Goal: Ask a question: Seek information or help from site administrators or community

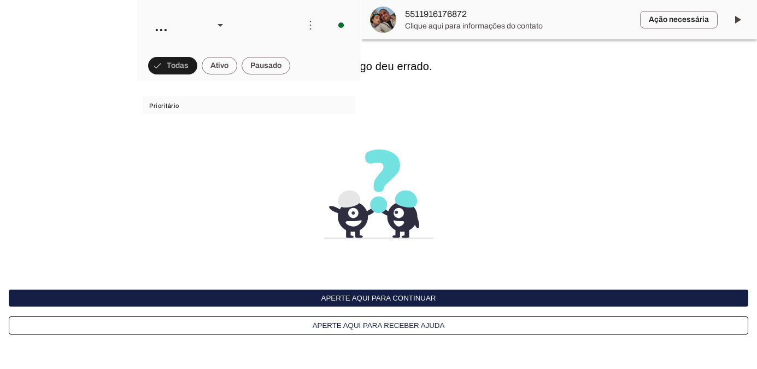
scroll to position [2925, 0]
click at [399, 299] on button "Aperte aqui para continuar" at bounding box center [379, 297] width 740 height 17
click at [364, 294] on button "Aperte aqui para continuar" at bounding box center [379, 297] width 740 height 17
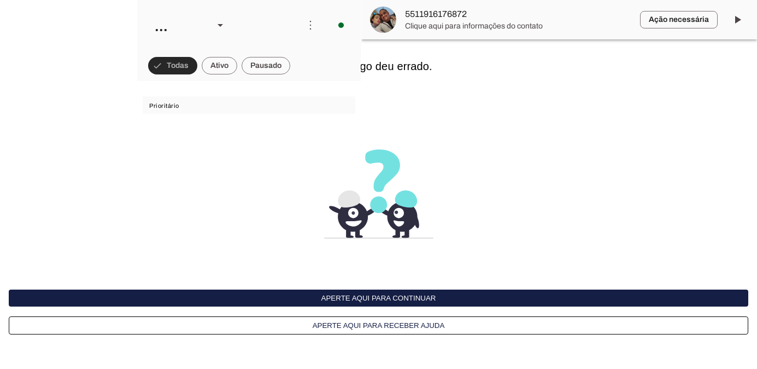
click at [183, 59] on span at bounding box center [172, 65] width 49 height 26
click at [426, 298] on button "Aperte aqui para continuar" at bounding box center [379, 297] width 740 height 17
click at [0, 0] on interface-delivery-control-page at bounding box center [0, 0] width 0 height 0
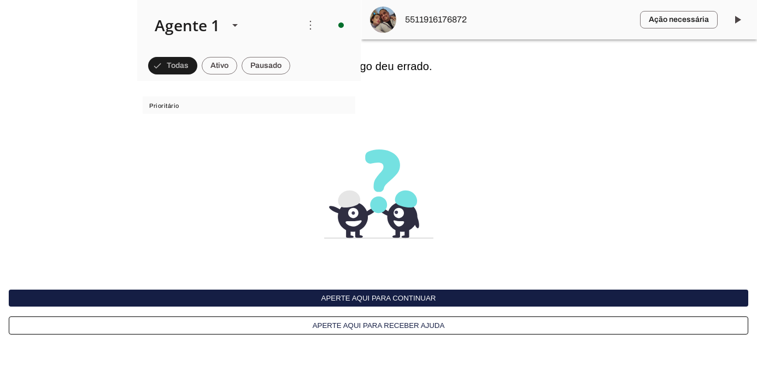
click at [373, 298] on button "Aperte aqui para continuar" at bounding box center [379, 297] width 740 height 17
click at [382, 303] on button "Aperte aqui para continuar" at bounding box center [379, 297] width 740 height 17
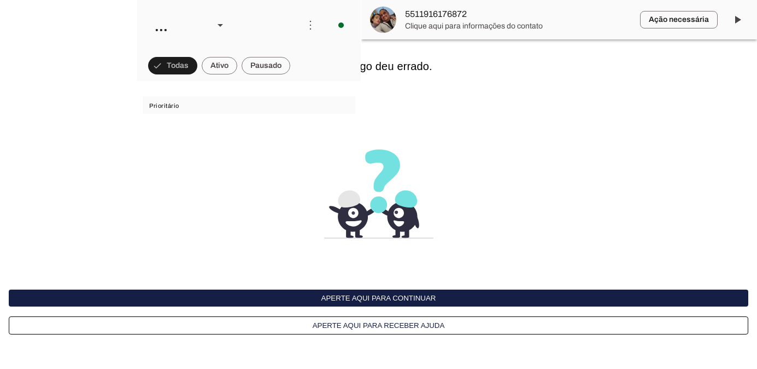
click at [382, 302] on button "Aperte aqui para continuar" at bounding box center [379, 297] width 740 height 17
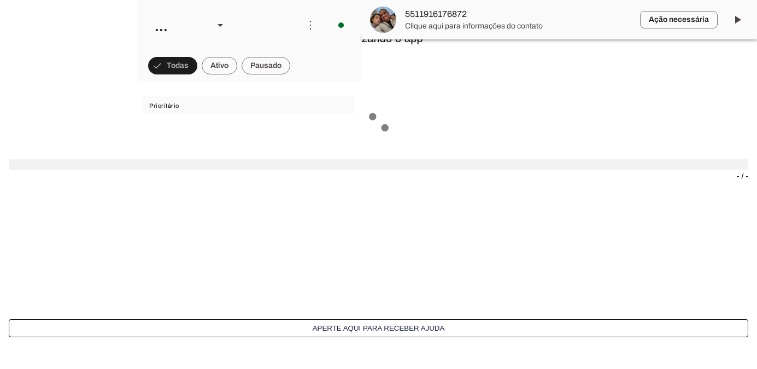
scroll to position [2925, 0]
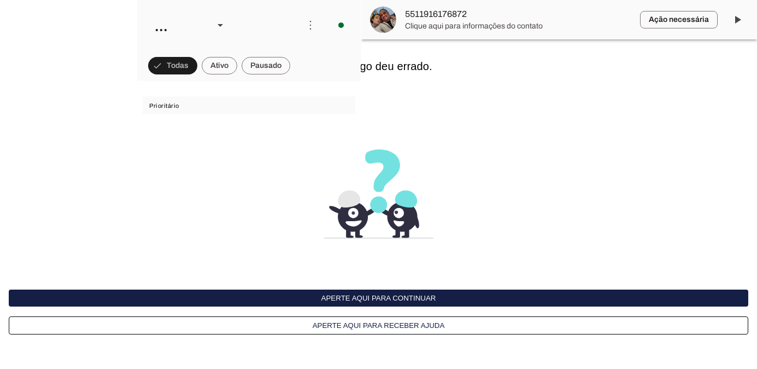
click at [0, 0] on interface-delivery-control-page at bounding box center [0, 0] width 0 height 0
click at [162, 105] on span "Prioritário" at bounding box center [247, 105] width 197 height 9
click at [396, 298] on button "Aperte aqui para continuar" at bounding box center [379, 297] width 740 height 17
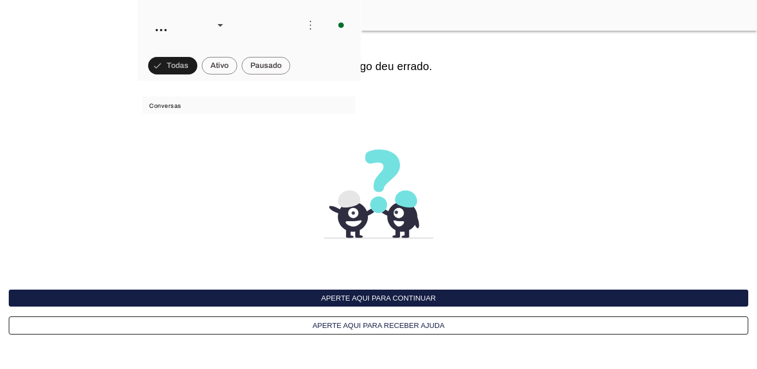
click at [396, 298] on button "Aperte aqui para continuar" at bounding box center [379, 297] width 740 height 17
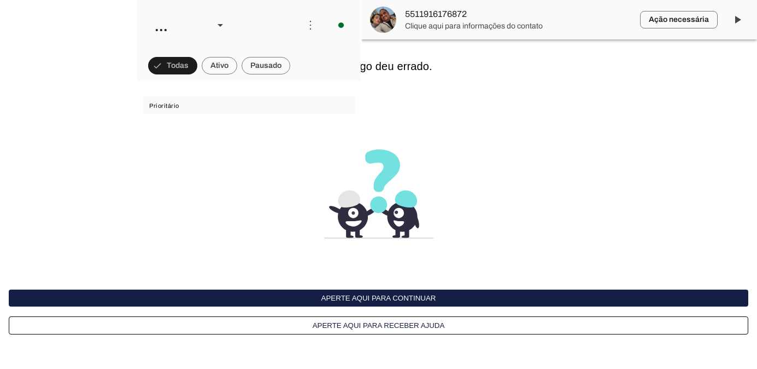
scroll to position [2925, 0]
click at [397, 299] on button "Aperte aqui para continuar" at bounding box center [379, 297] width 740 height 17
click at [0, 0] on button "Aperte aqui para receber ajuda" at bounding box center [0, 0] width 0 height 0
